Goal: Task Accomplishment & Management: Use online tool/utility

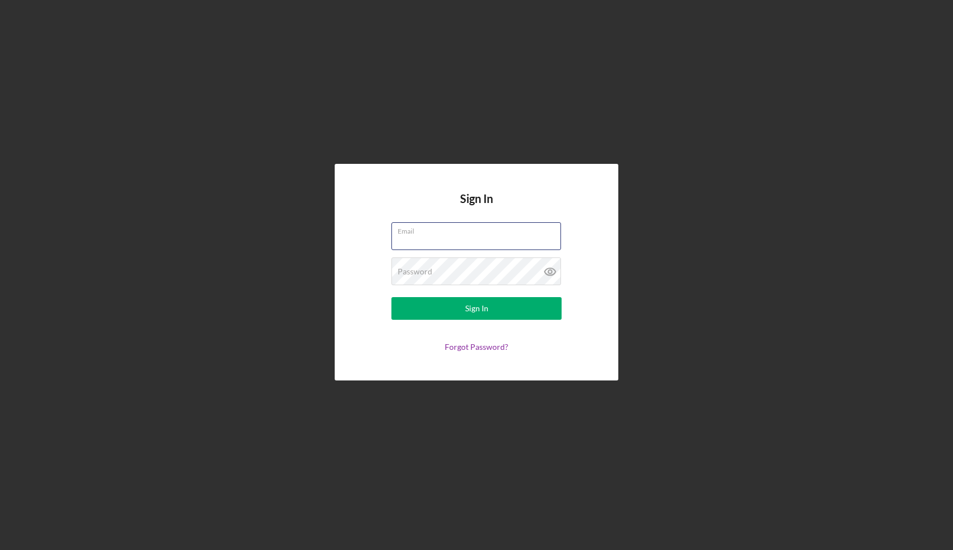
type input "[EMAIL_ADDRESS][DOMAIN_NAME]"
click at [476, 308] on button "Sign In" at bounding box center [476, 308] width 170 height 23
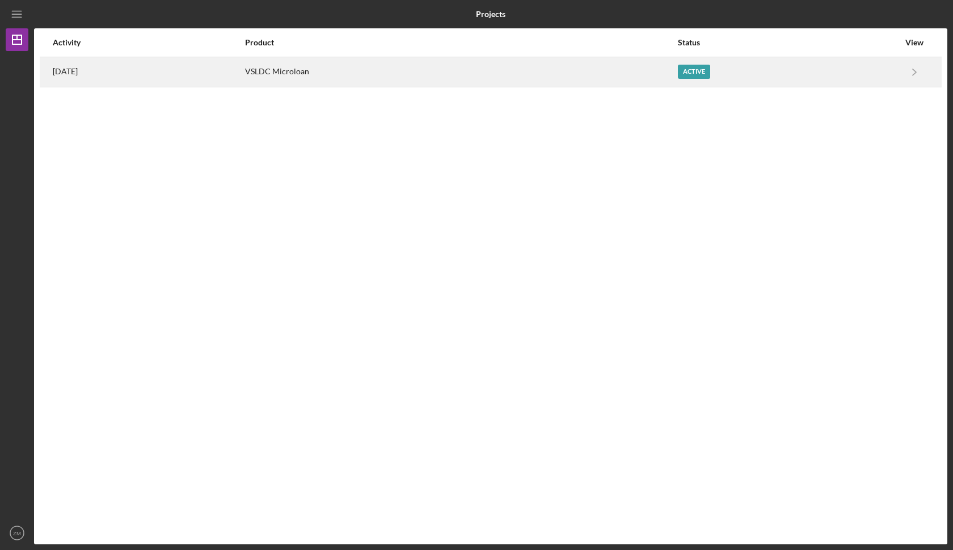
click at [880, 77] on div "Active" at bounding box center [788, 72] width 221 height 28
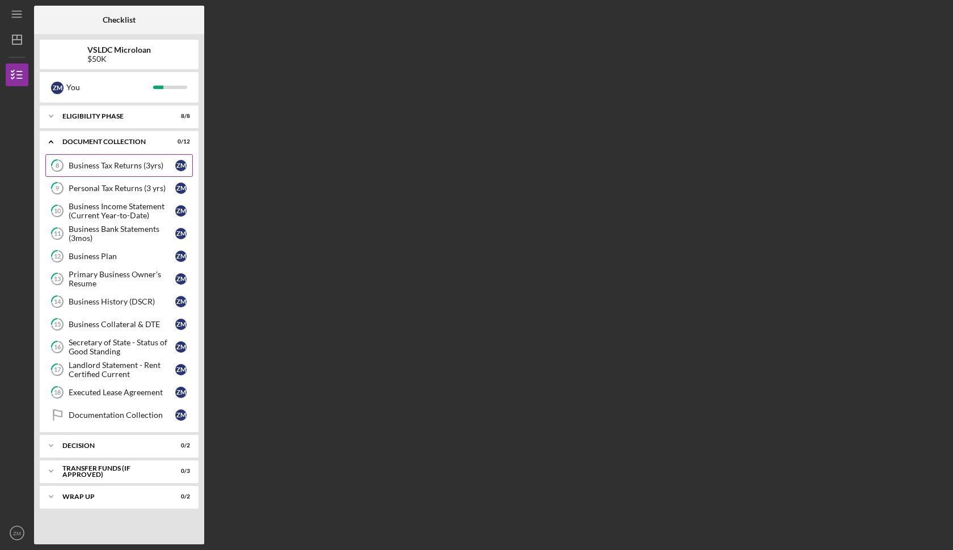
click at [143, 158] on link "8 Business Tax Returns (3yrs) Z M" at bounding box center [118, 165] width 147 height 23
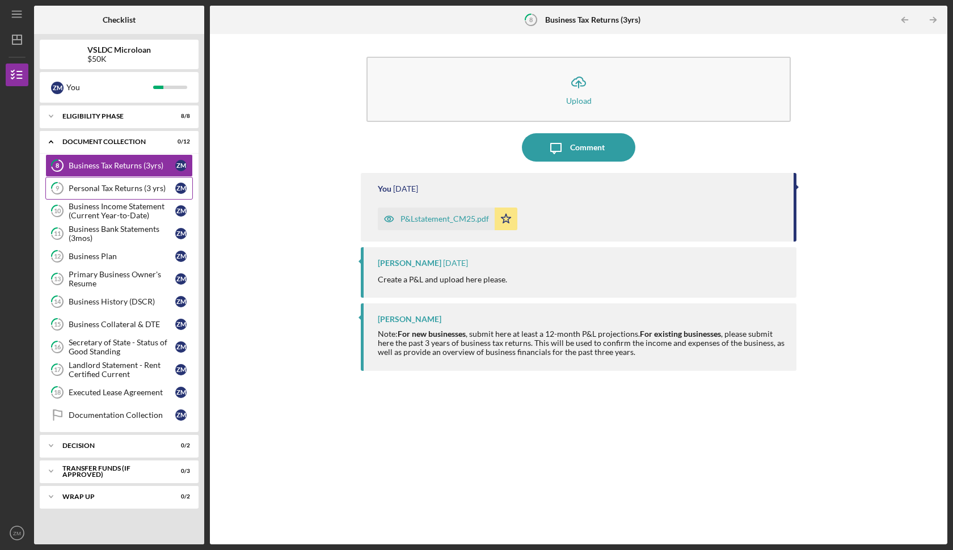
click at [139, 185] on div "Personal Tax Returns (3 yrs)" at bounding box center [122, 188] width 107 height 9
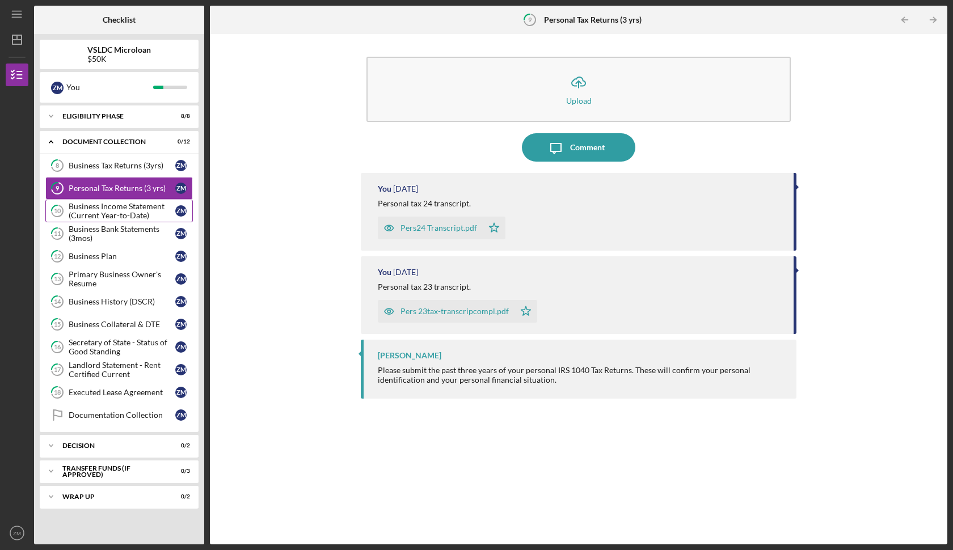
click at [133, 209] on div "Business Income Statement (Current Year-to-Date)" at bounding box center [122, 211] width 107 height 18
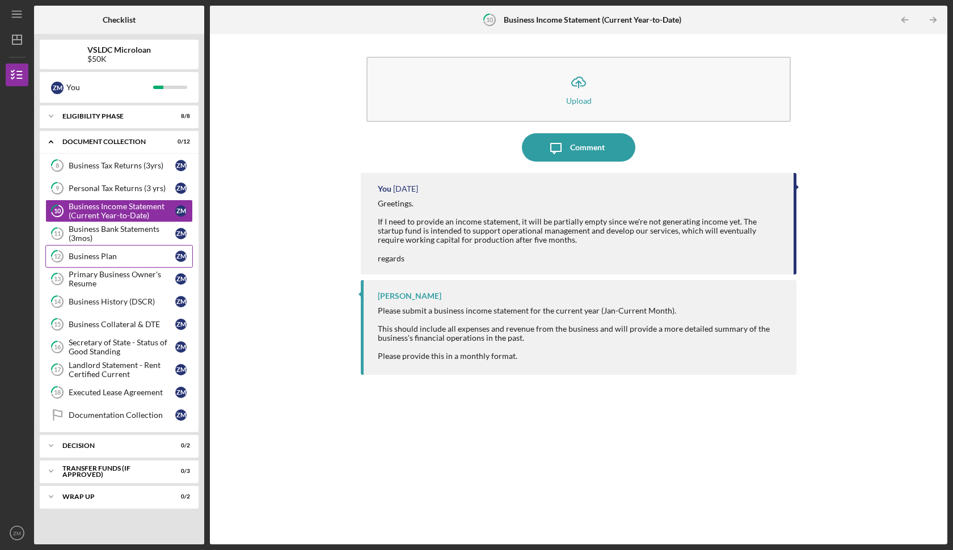
click at [123, 252] on div "Business Plan" at bounding box center [122, 256] width 107 height 9
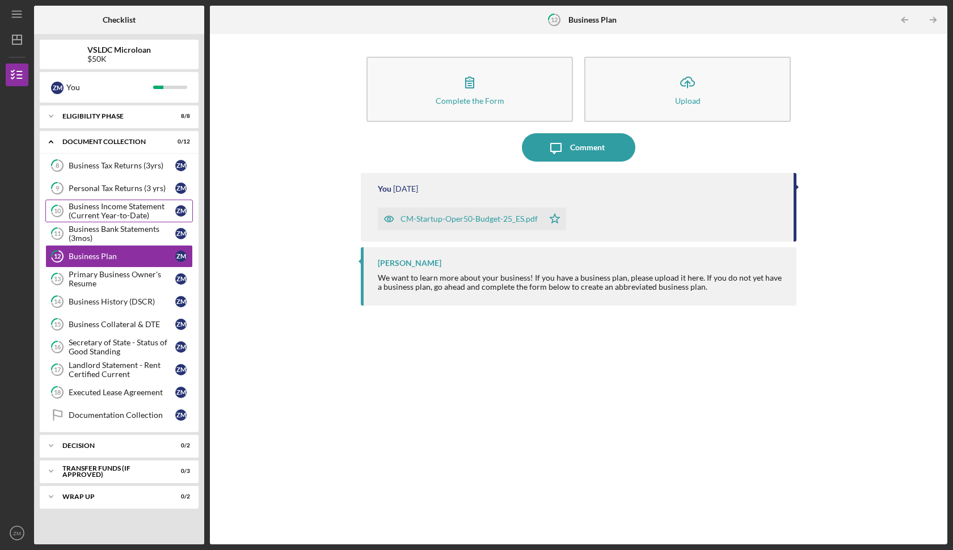
click at [127, 219] on div "Business Income Statement (Current Year-to-Date)" at bounding box center [122, 211] width 107 height 18
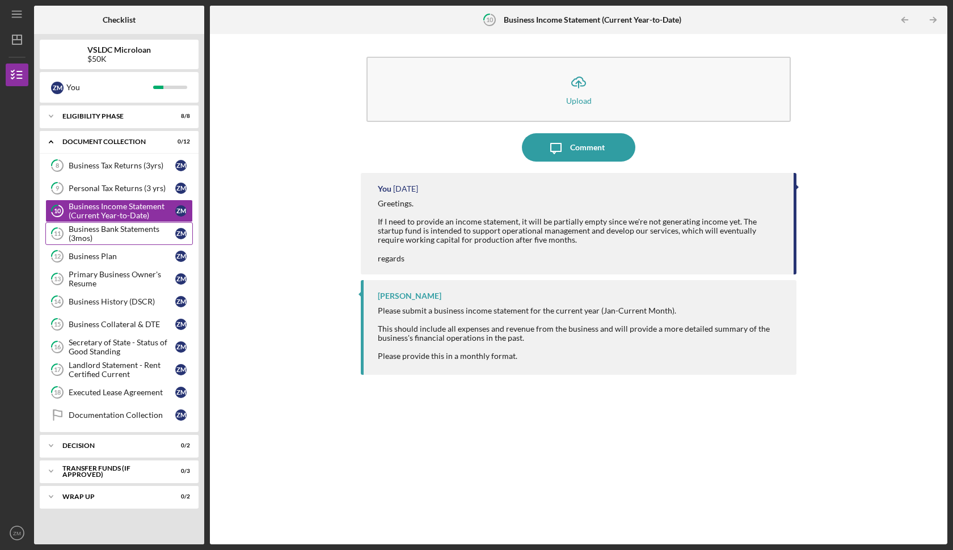
click at [138, 236] on div "Business Bank Statements (3mos)" at bounding box center [122, 234] width 107 height 18
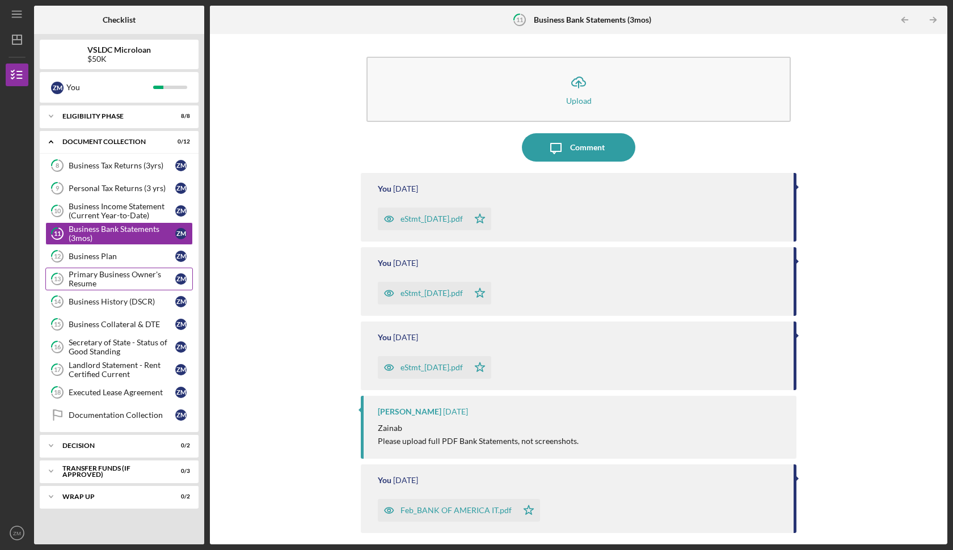
click at [125, 273] on div "Primary Business Owner's Resume" at bounding box center [122, 279] width 107 height 18
